Goal: Information Seeking & Learning: Find specific fact

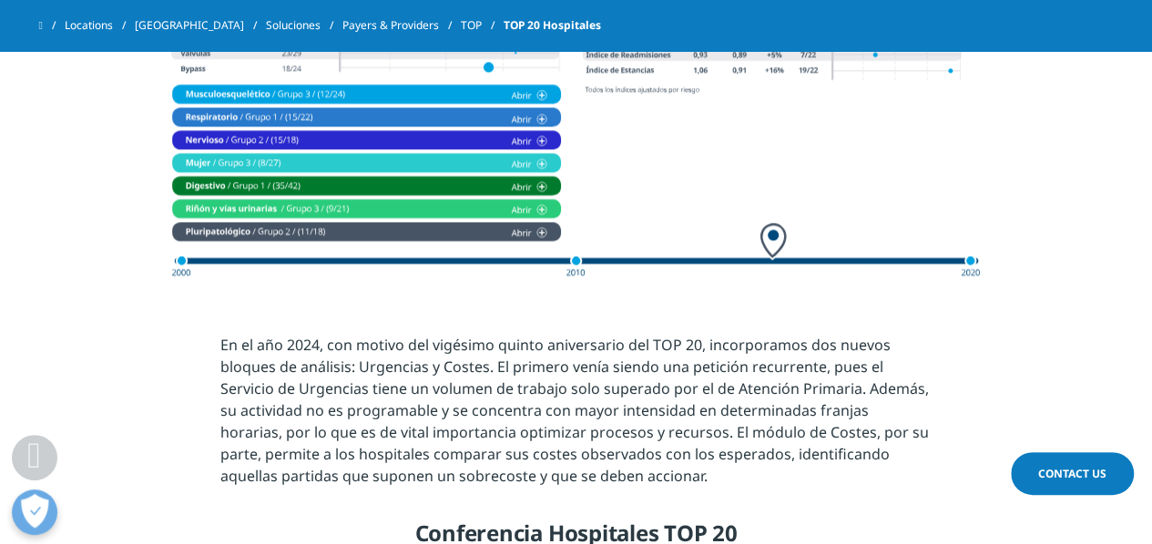
scroll to position [1496, 0]
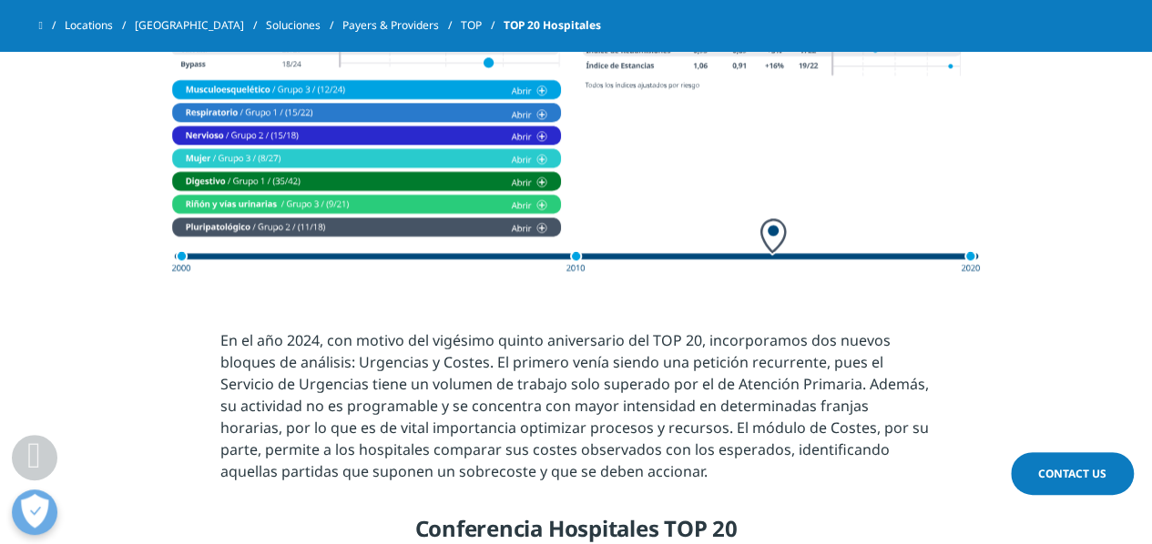
click at [291, 152] on img at bounding box center [576, 35] width 819 height 492
click at [535, 156] on img at bounding box center [576, 35] width 819 height 492
click at [542, 158] on img at bounding box center [576, 35] width 819 height 492
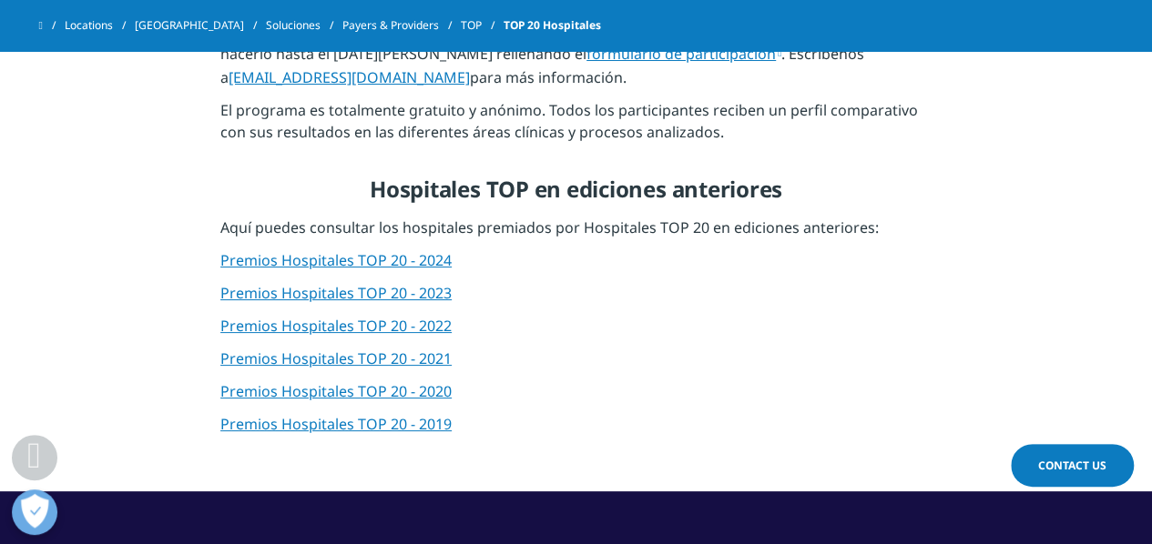
scroll to position [2228, 0]
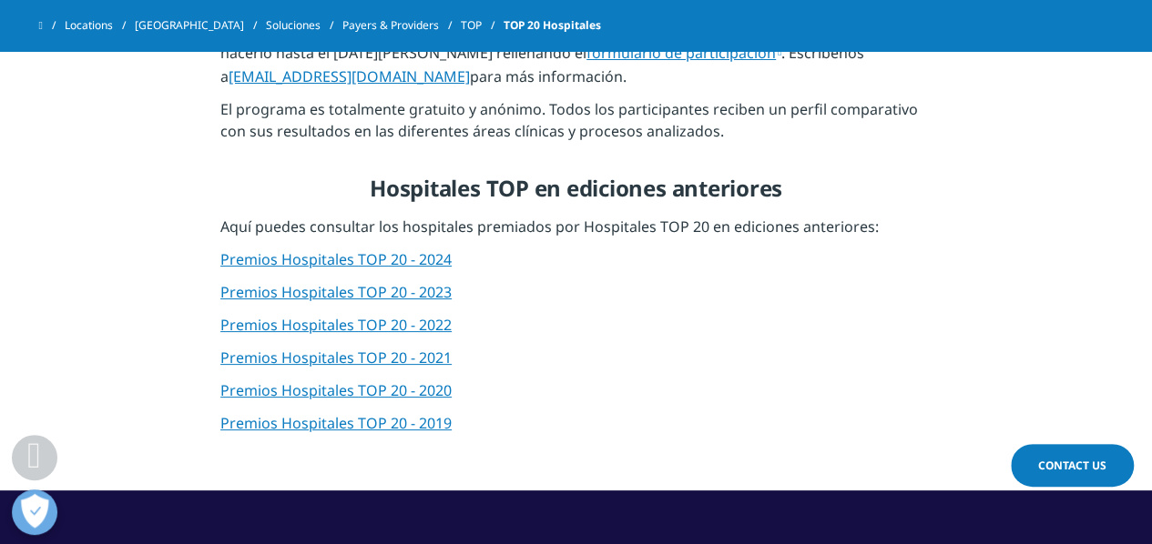
click at [252, 269] on p "Premios Hospitales TOP 20 - 2024" at bounding box center [575, 265] width 711 height 33
click at [250, 260] on link "Premios Hospitales TOP 20 - 2024" at bounding box center [335, 259] width 231 height 20
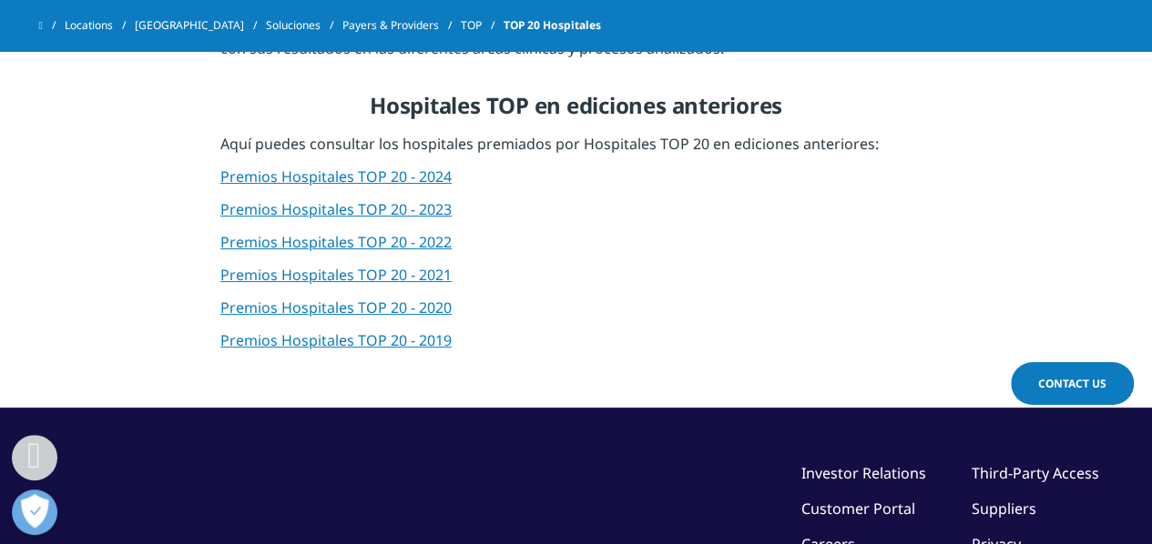
scroll to position [2313, 0]
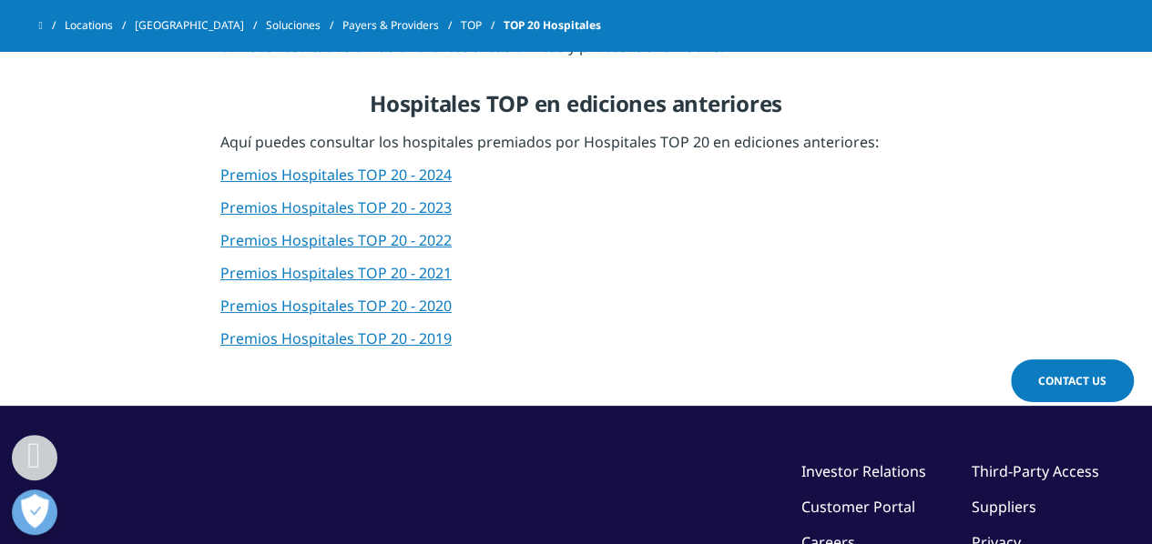
click at [408, 201] on link "Premios Hospitales TOP 20 - 2023" at bounding box center [335, 208] width 231 height 20
click at [360, 168] on link "Premios Hospitales TOP 20 - 2024" at bounding box center [335, 175] width 231 height 20
click at [364, 205] on link "Premios Hospitales TOP 20 - 2023" at bounding box center [335, 208] width 231 height 20
click at [371, 239] on link "Premios Hospitales TOP 20 - 2022" at bounding box center [335, 240] width 231 height 20
click at [398, 270] on link "Premios Hospitales TOP 20 - 2021" at bounding box center [335, 273] width 231 height 20
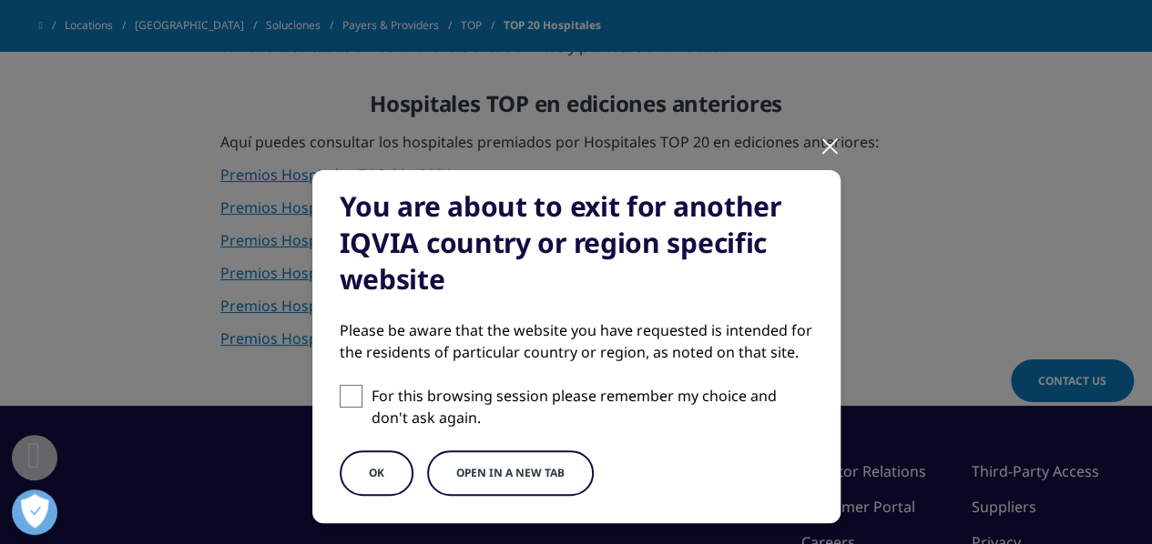
click at [365, 458] on button "OK" at bounding box center [377, 474] width 74 height 46
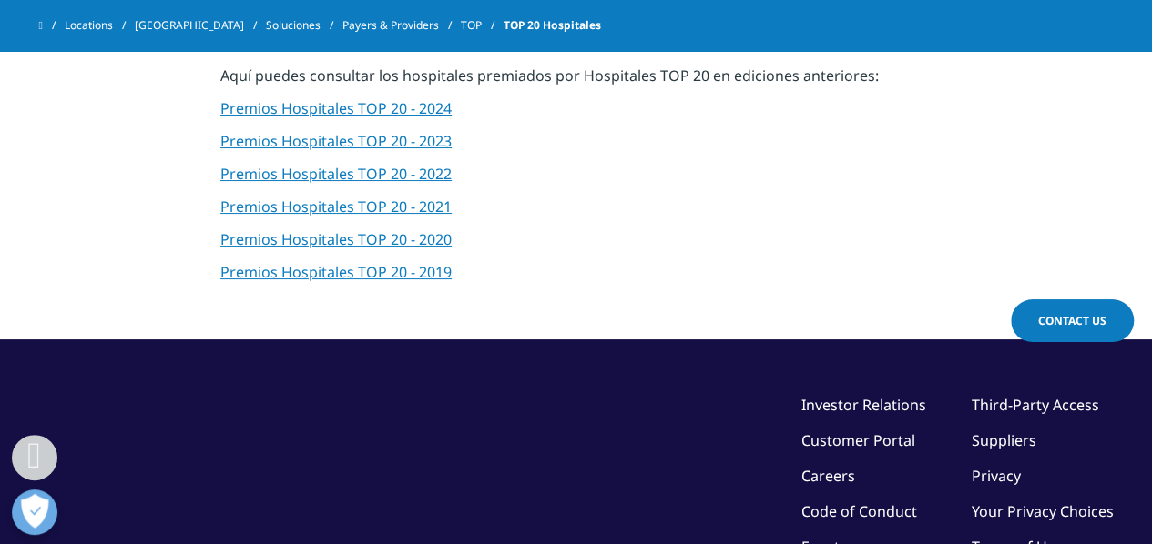
scroll to position [2385, 0]
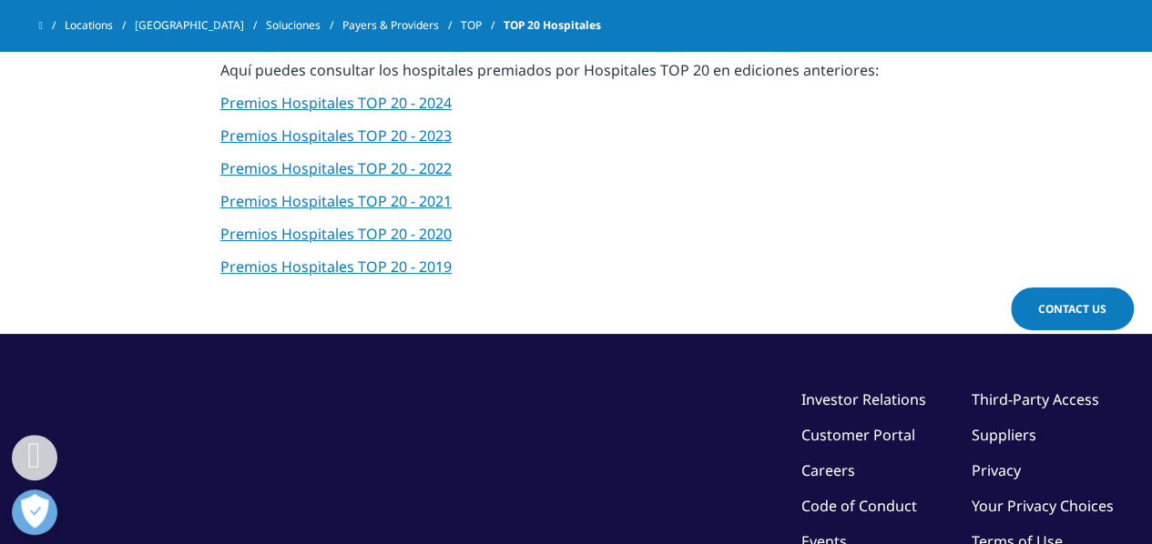
click at [398, 199] on link "Premios Hospitales TOP 20 - 2021" at bounding box center [335, 201] width 231 height 20
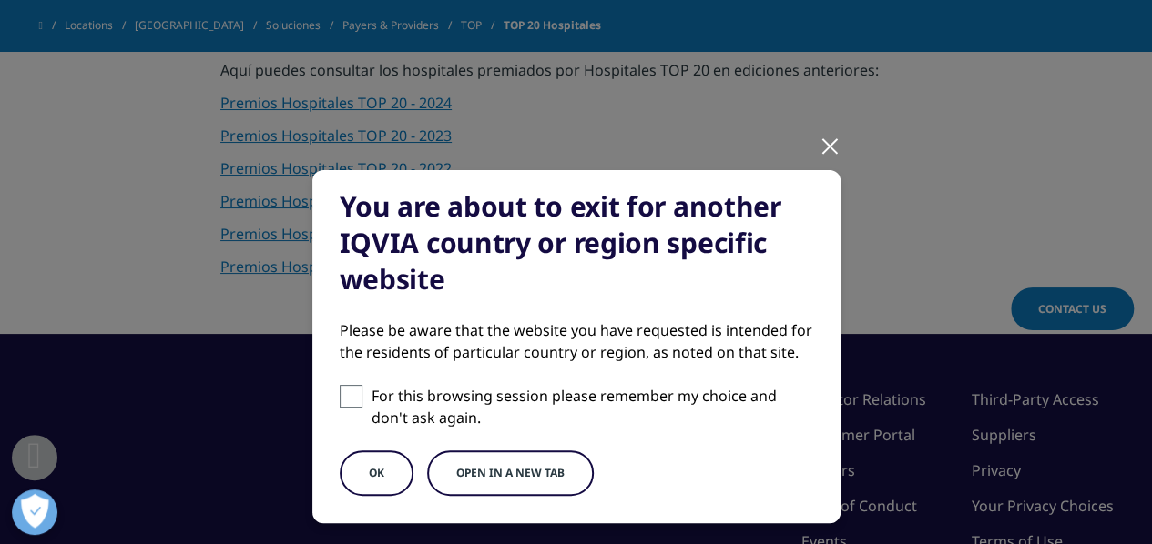
click at [472, 465] on button "Open in a new tab" at bounding box center [510, 474] width 167 height 46
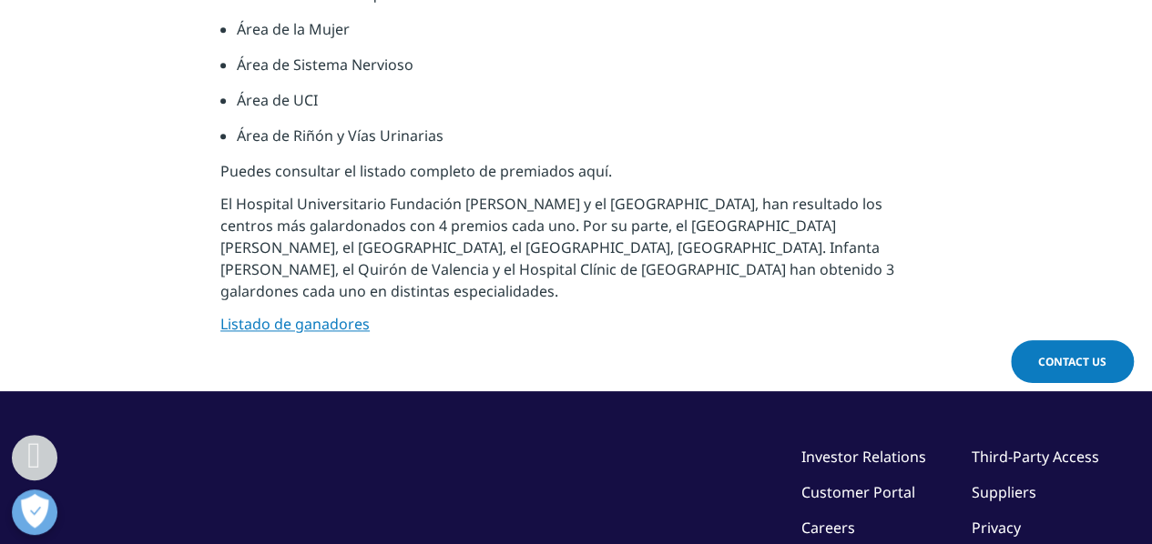
scroll to position [1104, 0]
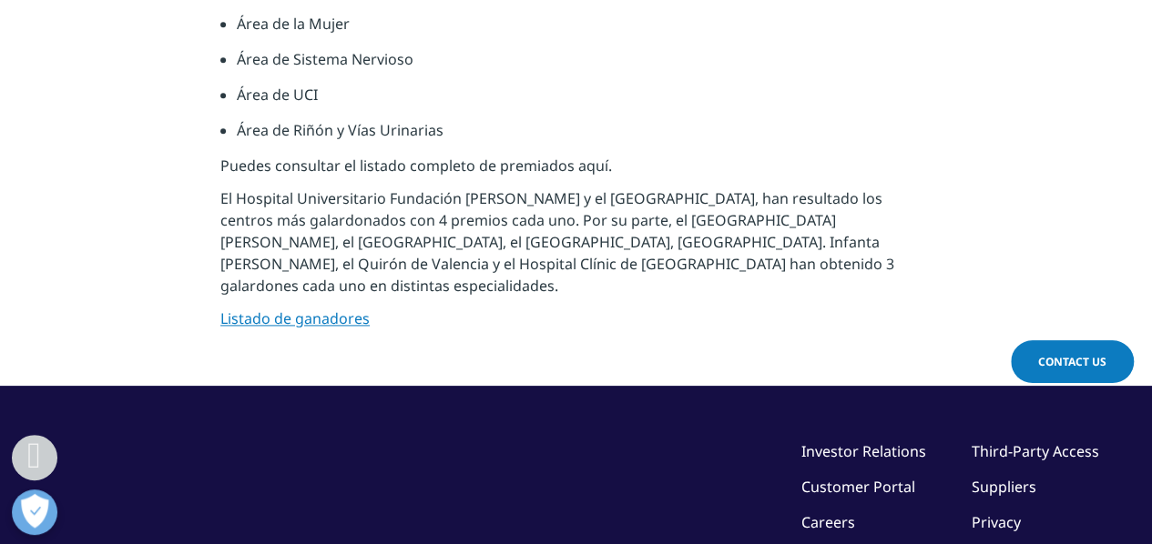
click at [321, 320] on link "Listado de ganadores" at bounding box center [294, 319] width 149 height 20
